Goal: Answer question/provide support: Share knowledge or assist other users

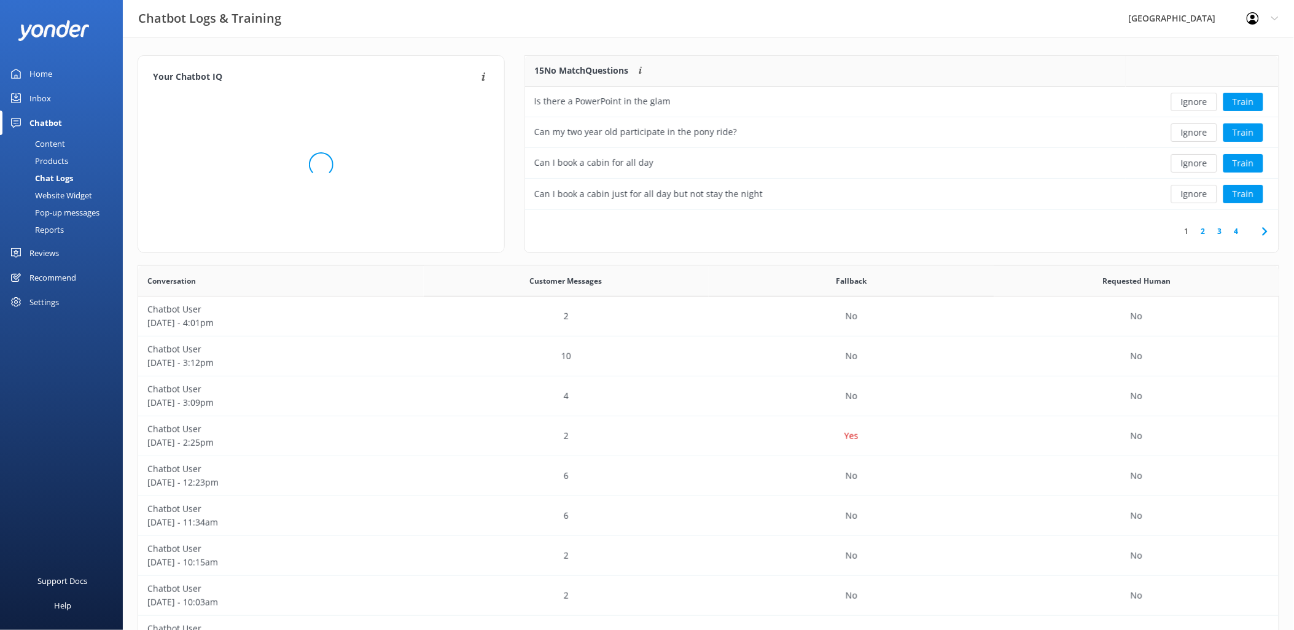
scroll to position [420, 1131]
click at [1233, 99] on button "Train" at bounding box center [1243, 102] width 40 height 18
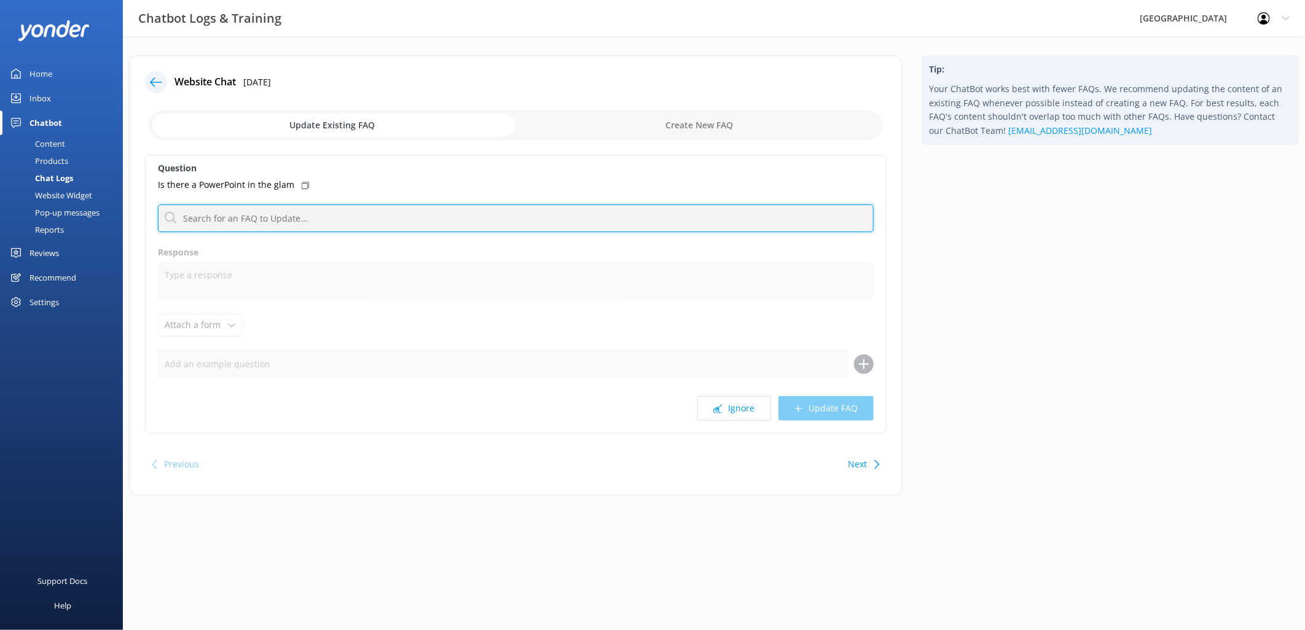
click at [256, 209] on input "text" at bounding box center [516, 219] width 716 height 28
type input "power"
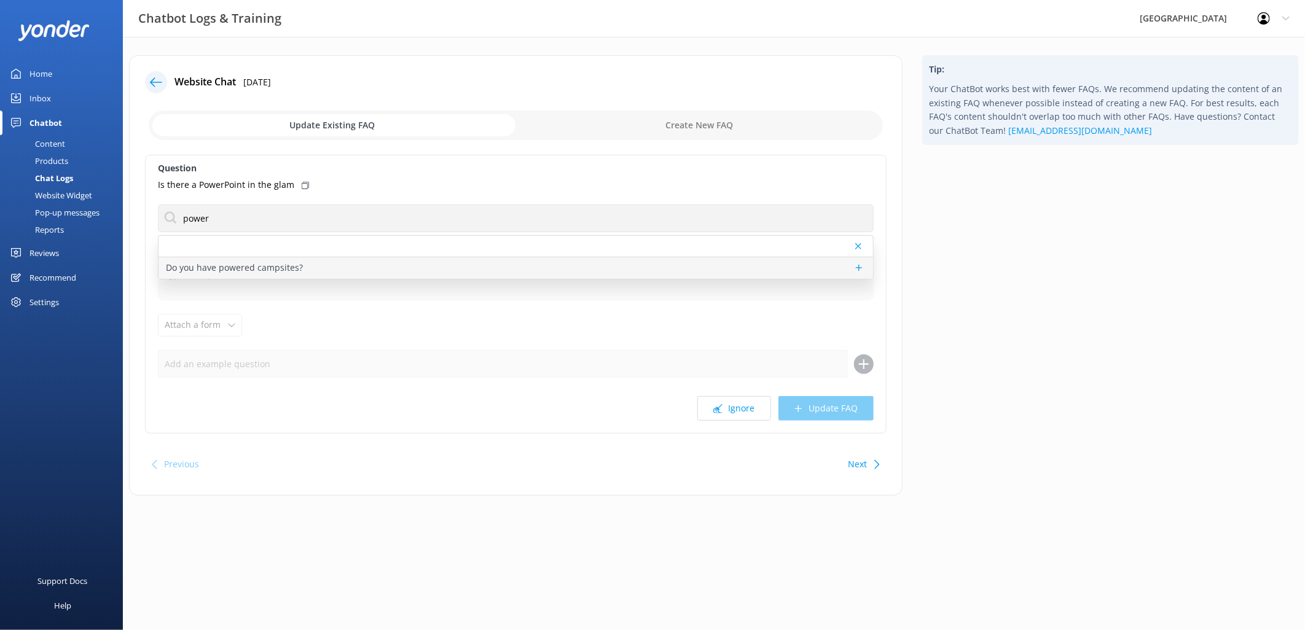
click at [175, 264] on p "Do you have powered campsites?" at bounding box center [234, 268] width 137 height 14
type textarea "[GEOGRAPHIC_DATA] currently offers unpowered campsites. Construction of powered…"
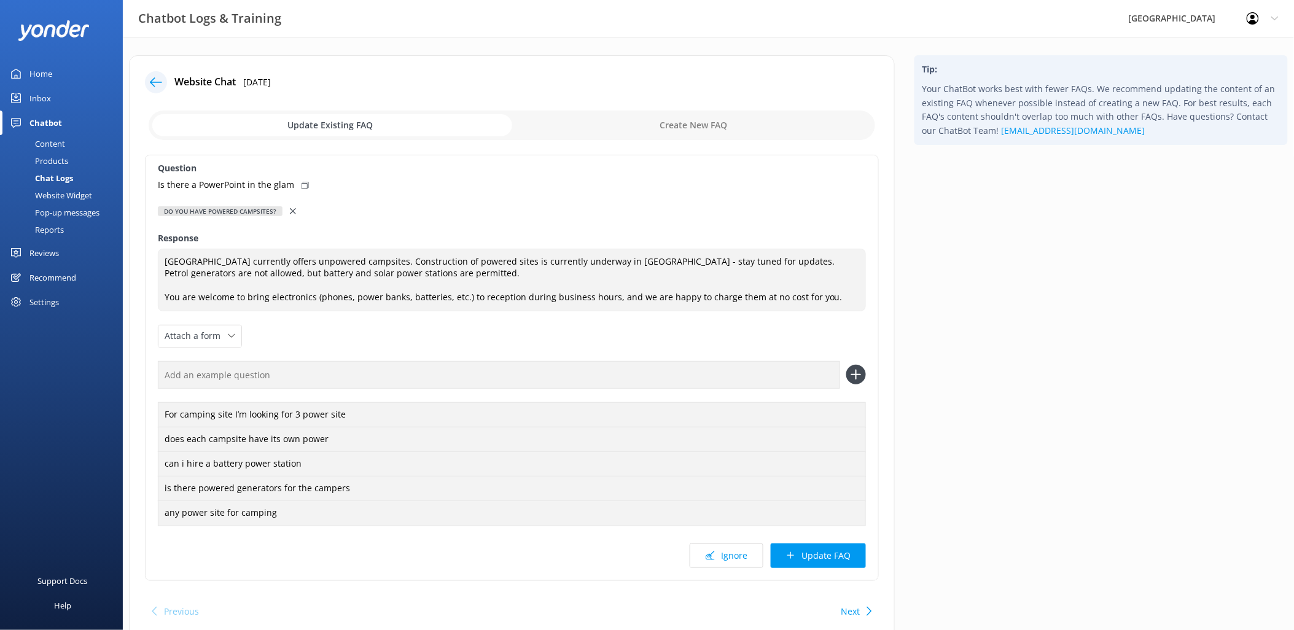
click at [289, 183] on p "Is there a PowerPoint in the glam" at bounding box center [226, 185] width 136 height 14
click at [291, 186] on div "Is there a PowerPoint in the glam" at bounding box center [512, 185] width 708 height 14
drag, startPoint x: 270, startPoint y: 183, endPoint x: 225, endPoint y: 186, distance: 45.6
click at [269, 183] on p "Is there a PowerPoint in the glam" at bounding box center [226, 185] width 136 height 14
click at [821, 553] on button "Update FAQ" at bounding box center [818, 556] width 95 height 25
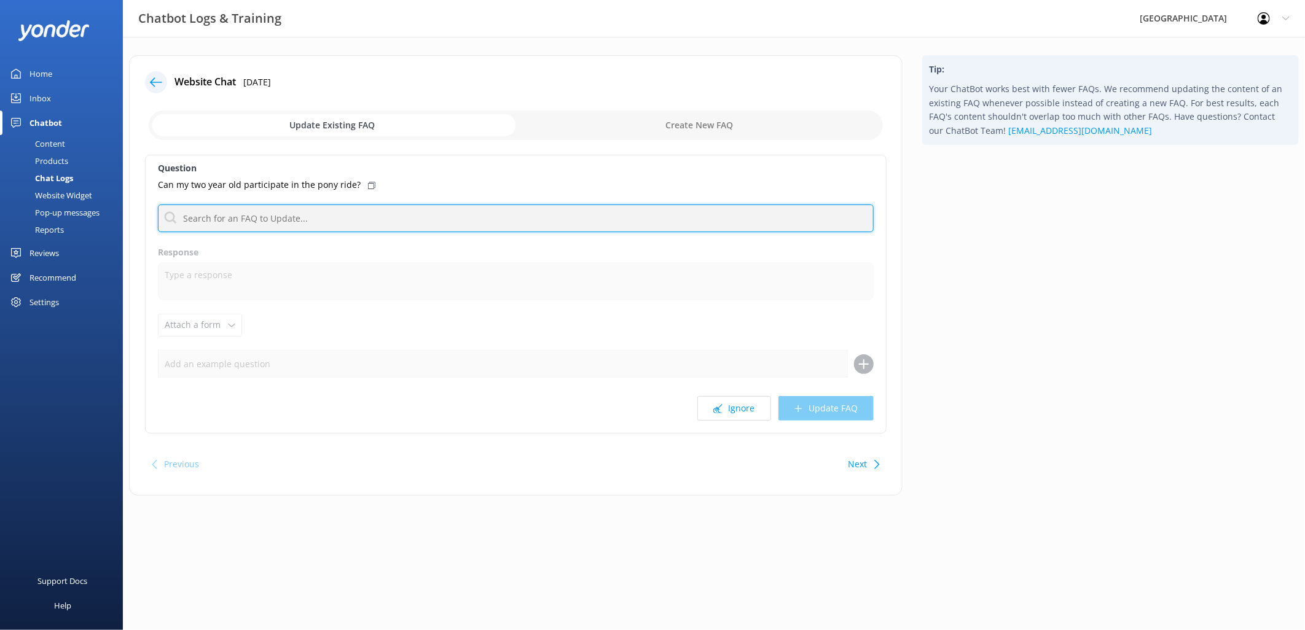
click at [249, 226] on input "text" at bounding box center [516, 219] width 716 height 28
type input "l"
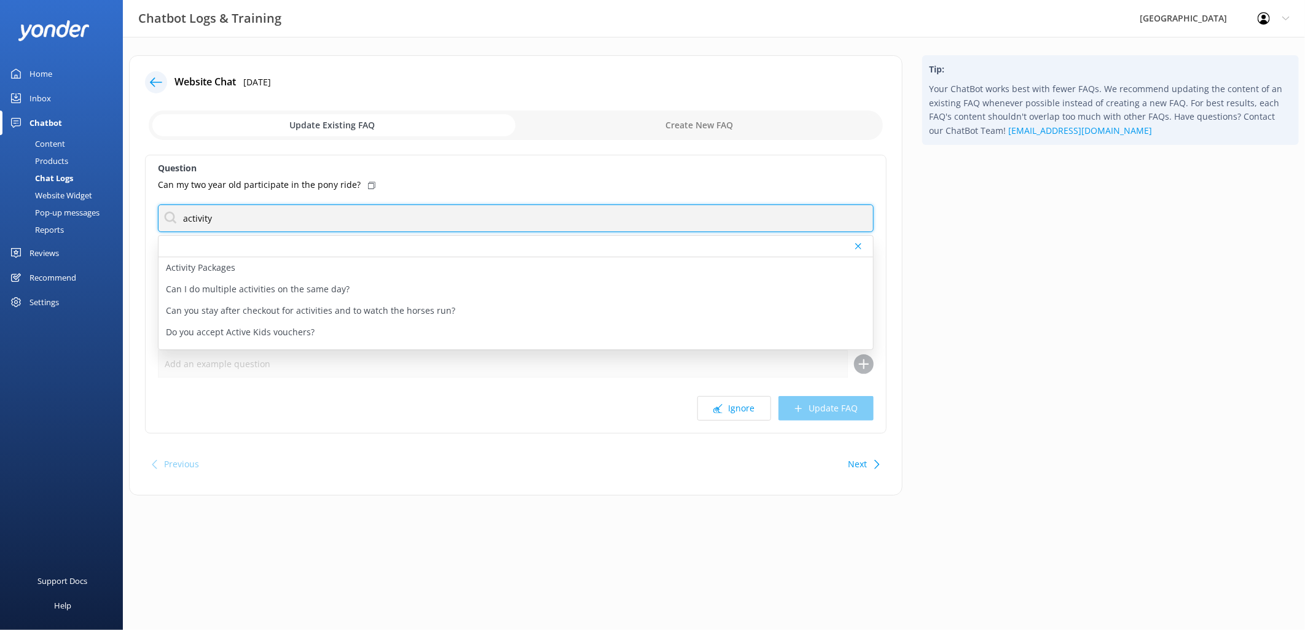
click at [62, 217] on div "Chatbot Logs & Training [GEOGRAPHIC_DATA] Profile Settings Logout Home Inbox Ch…" at bounding box center [652, 285] width 1305 height 496
type input "age rest"
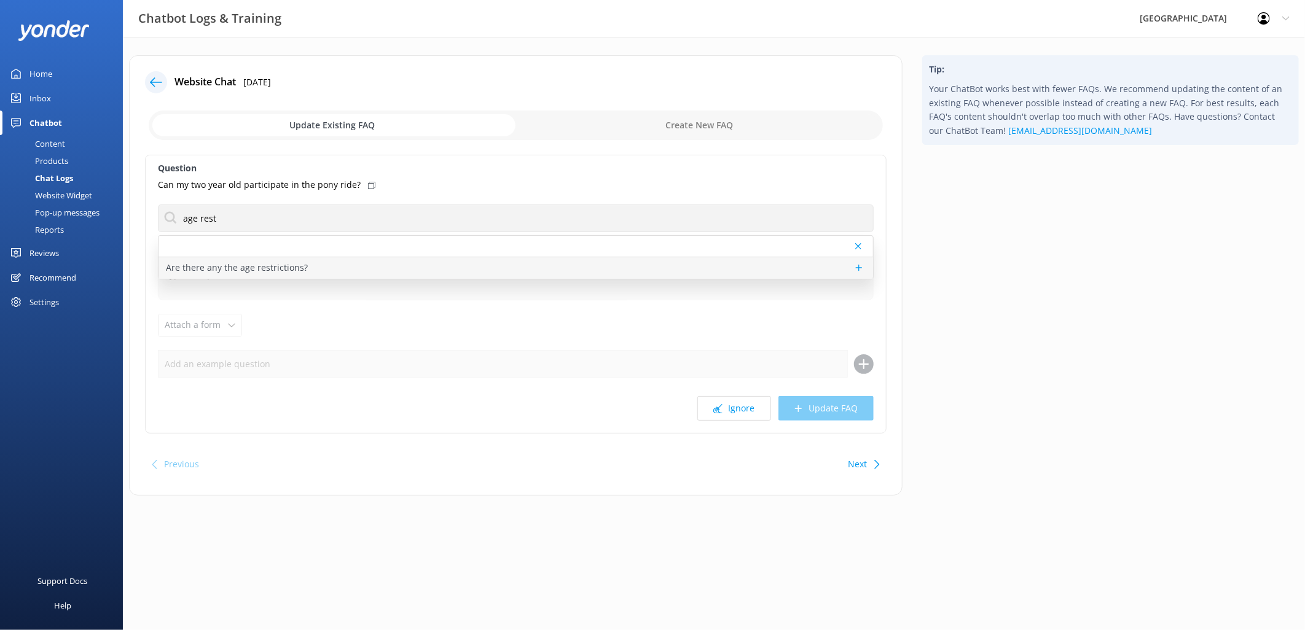
click at [268, 273] on p "Are there any the age restrictions?" at bounding box center [237, 268] width 142 height 14
type textarea "Lor ips dolorsitamet co adi elitseddoe tem in utlabor: • Etdo magna/aliq enima:…"
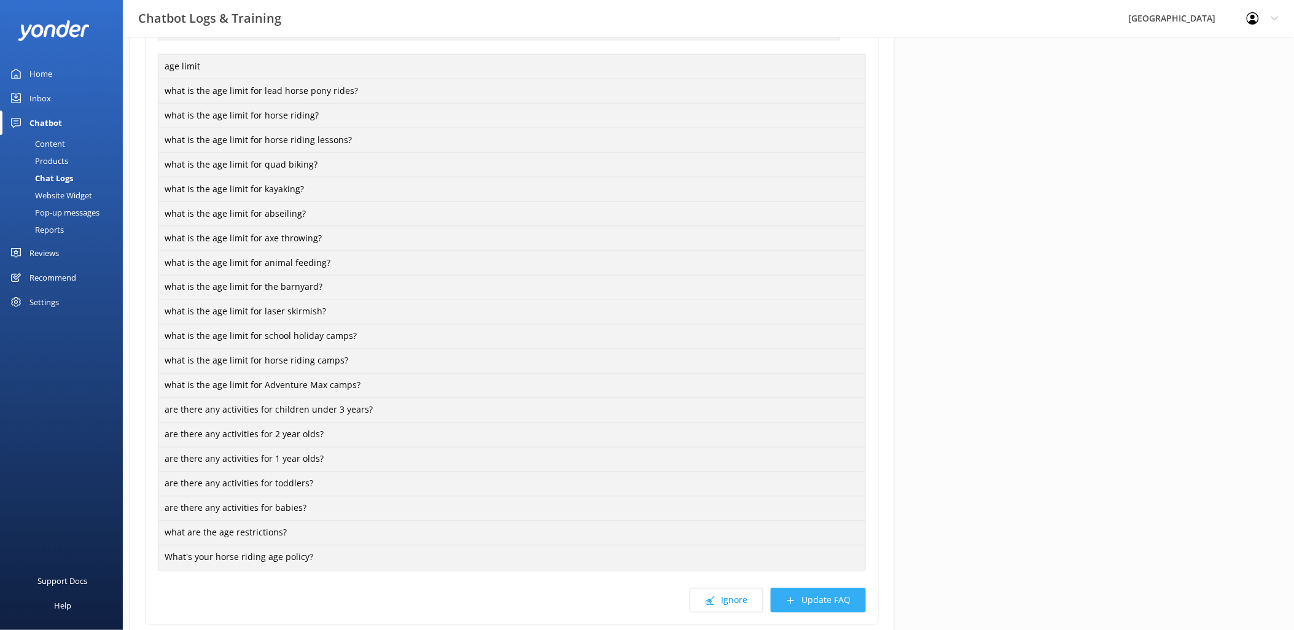
scroll to position [647, 0]
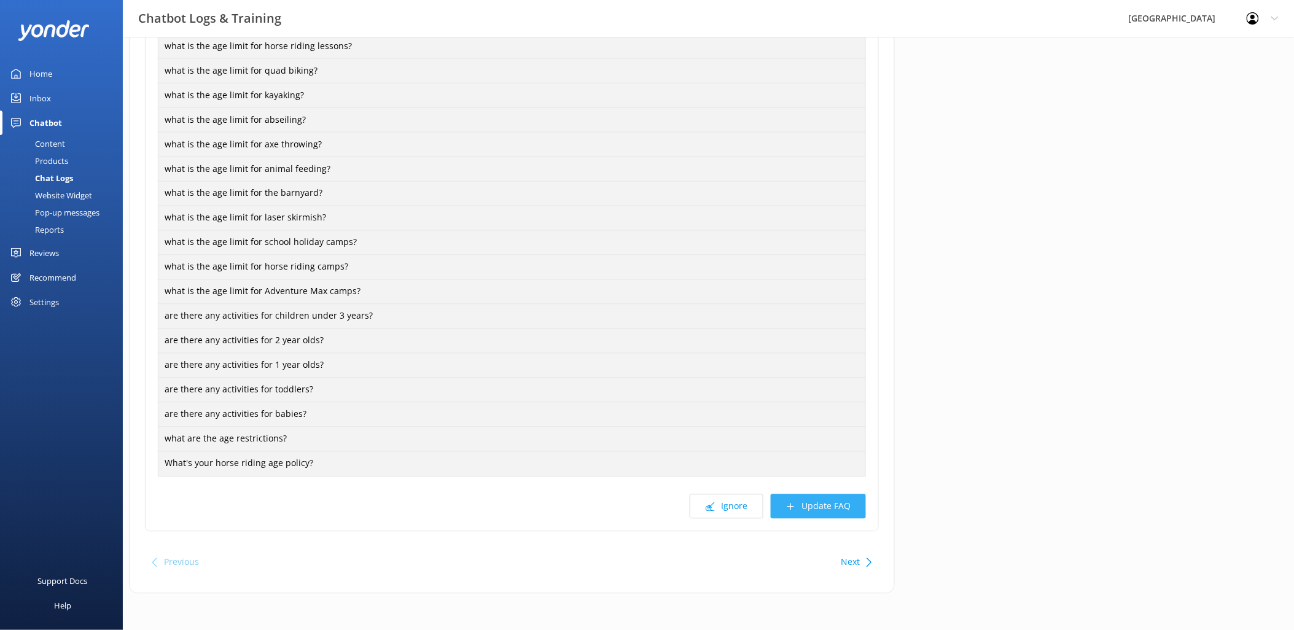
click at [833, 509] on button "Update FAQ" at bounding box center [818, 506] width 95 height 25
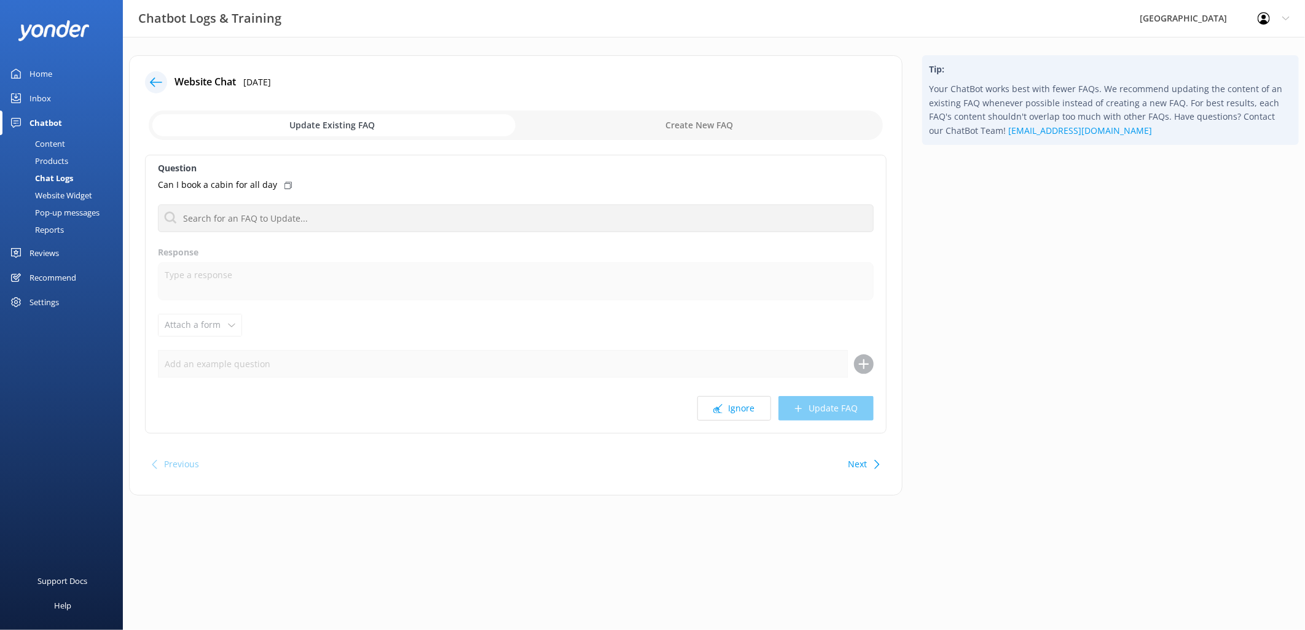
click at [873, 465] on icon at bounding box center [876, 464] width 9 height 9
click at [166, 461] on button "Previous" at bounding box center [181, 464] width 35 height 25
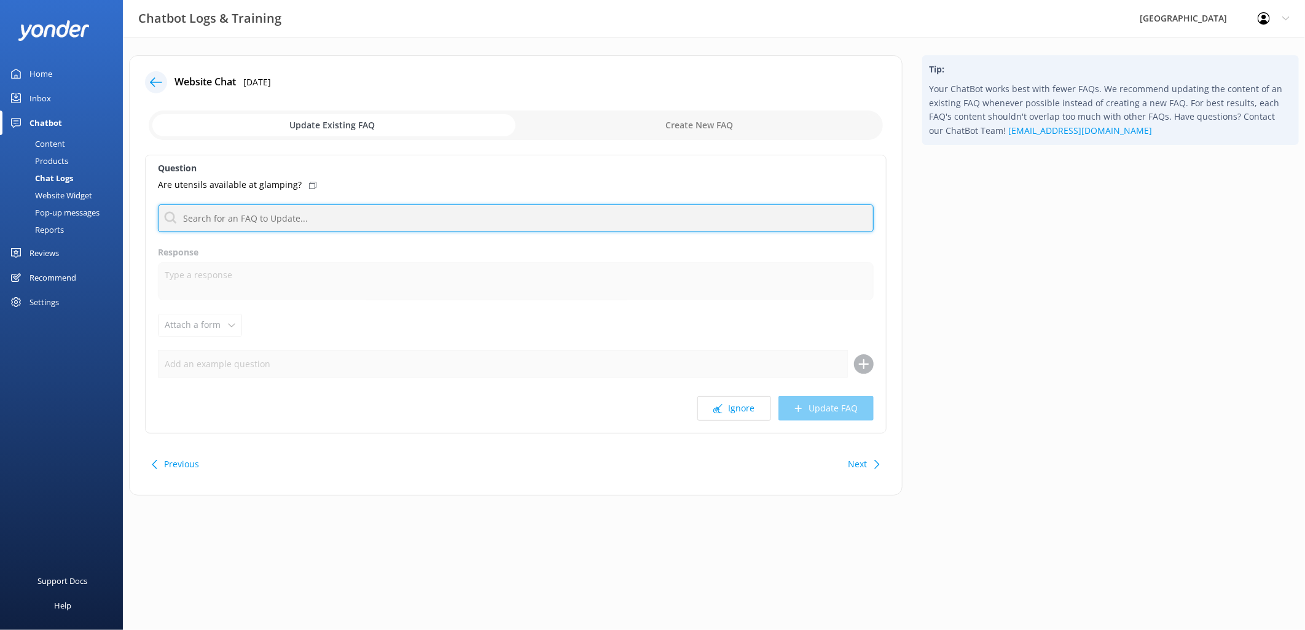
click at [206, 219] on input "text" at bounding box center [516, 219] width 716 height 28
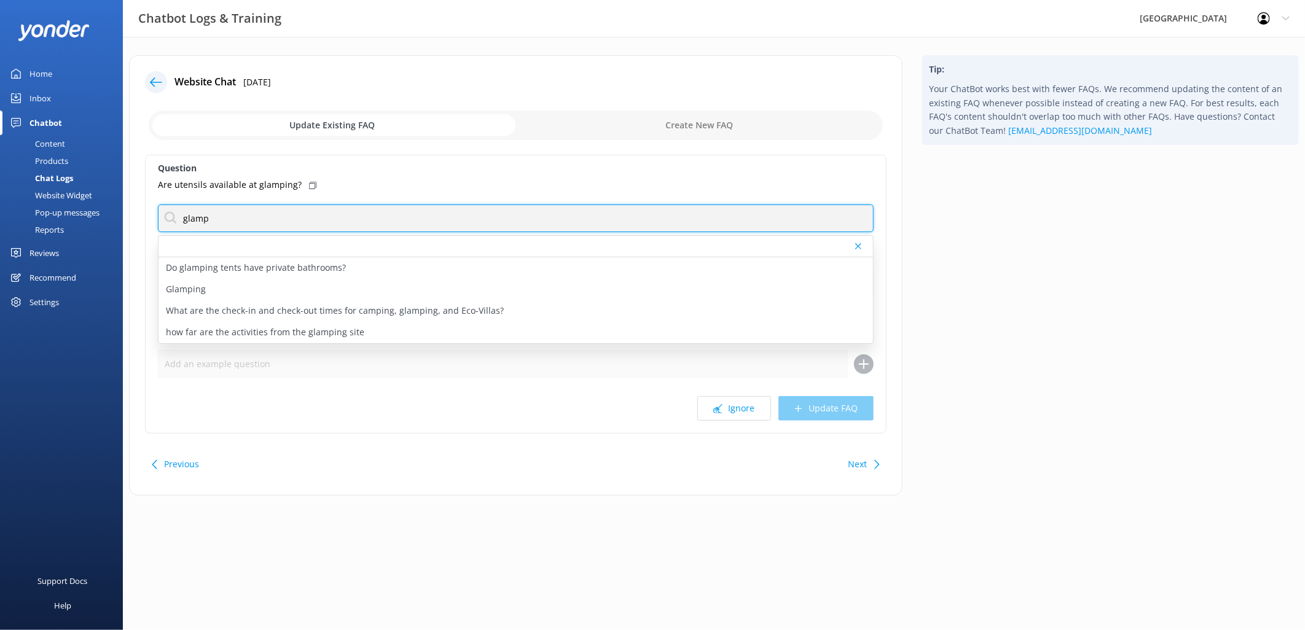
type input "glamping"
click at [204, 294] on p "Glamping" at bounding box center [186, 290] width 40 height 14
type textarea "Loremips dolor sit a conse adipis el sed doei t inci utlaboree doloremagn, al e…"
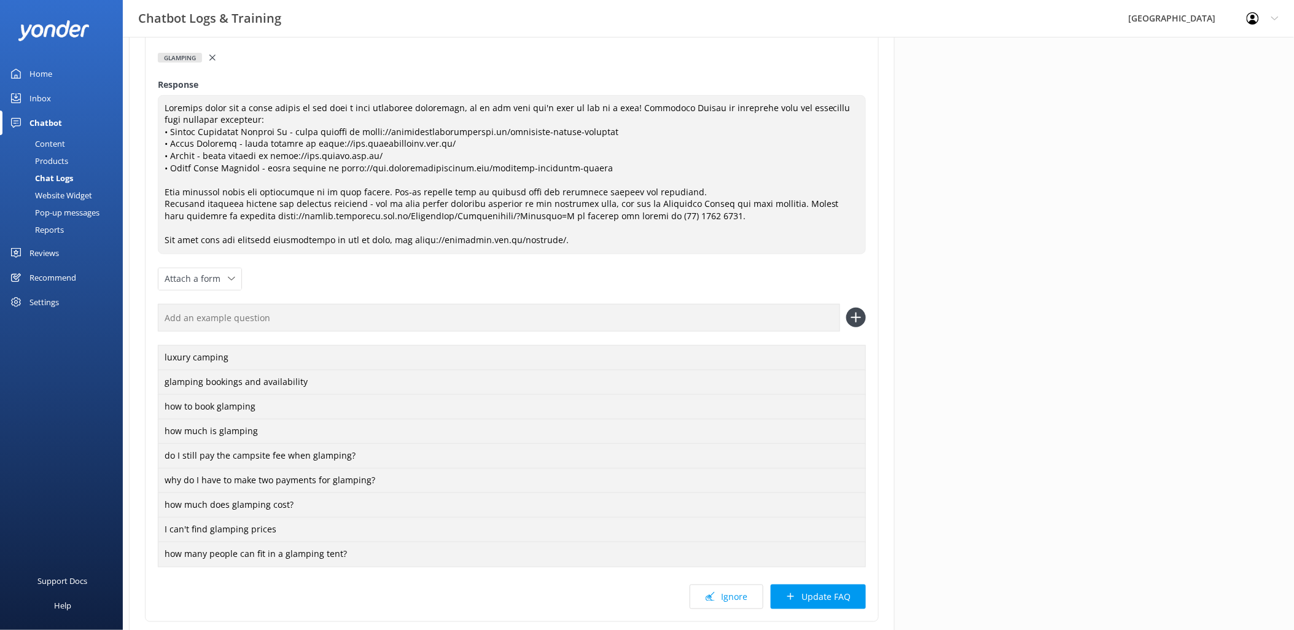
scroll to position [244, 0]
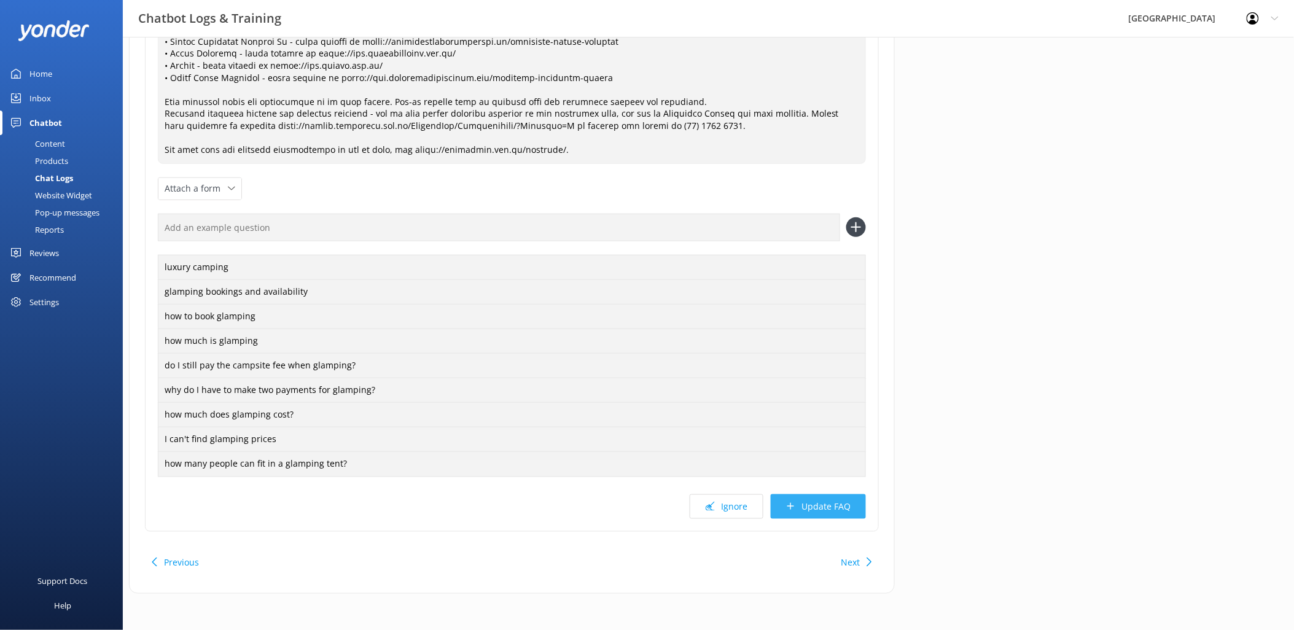
click at [830, 508] on button "Update FAQ" at bounding box center [818, 506] width 95 height 25
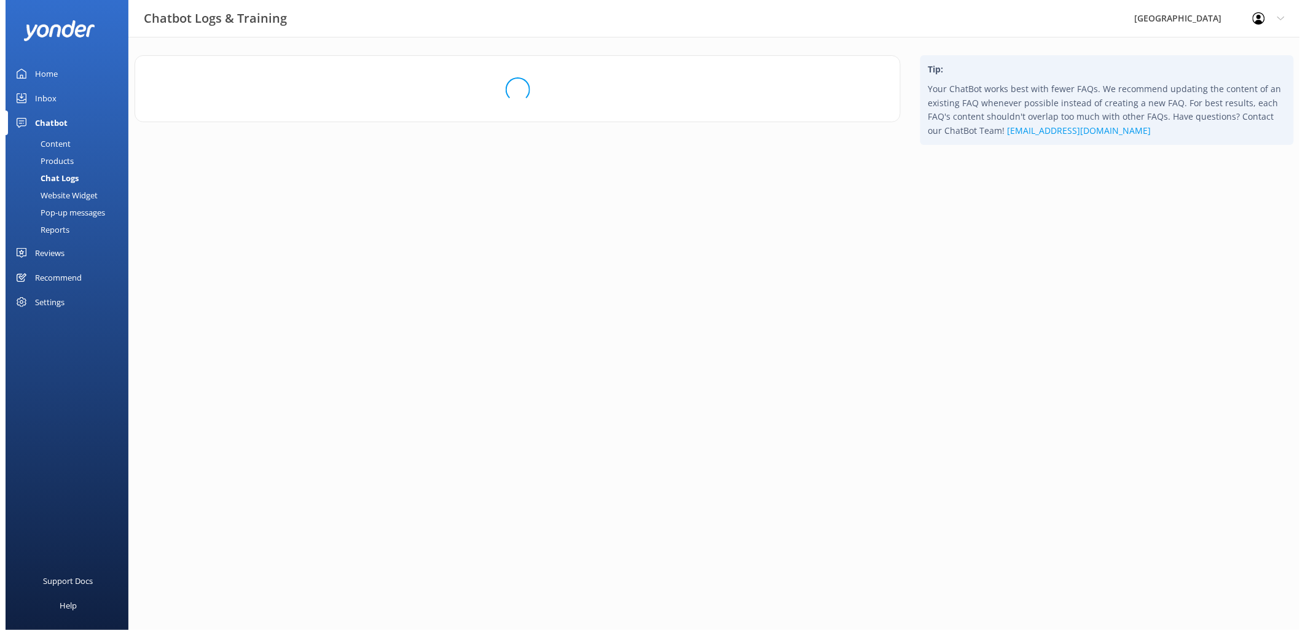
scroll to position [0, 0]
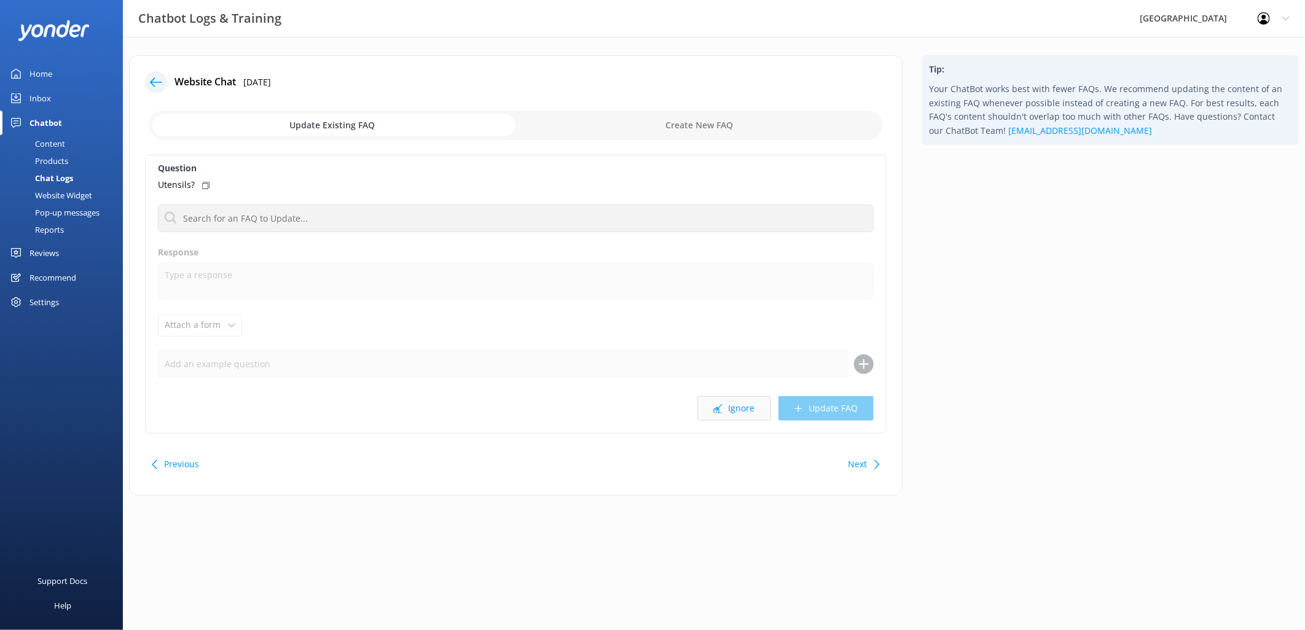
click at [741, 410] on button "Ignore" at bounding box center [734, 408] width 74 height 25
